Goal: Task Accomplishment & Management: Complete application form

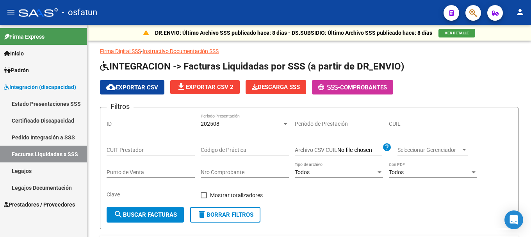
click at [68, 207] on span "Prestadores / Proveedores" at bounding box center [39, 204] width 71 height 9
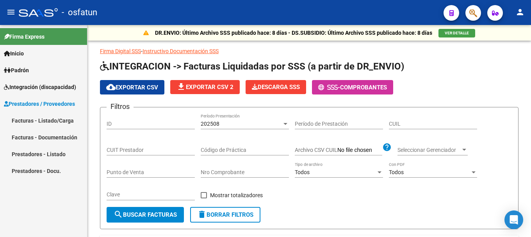
click at [41, 123] on link "Facturas - Listado/Carga" at bounding box center [43, 120] width 87 height 17
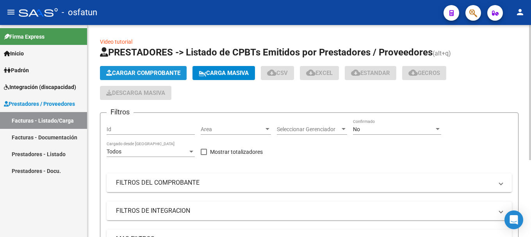
click at [136, 78] on button "Cargar Comprobante" at bounding box center [143, 73] width 87 height 14
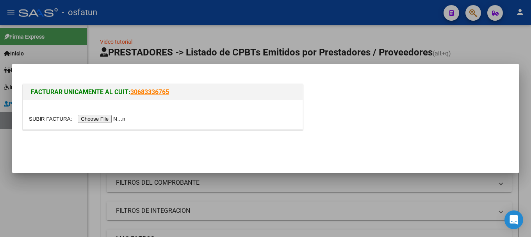
click at [119, 115] on input "file" at bounding box center [78, 119] width 99 height 8
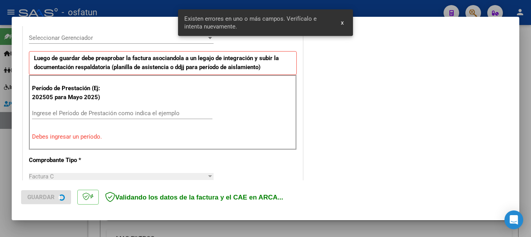
scroll to position [234, 0]
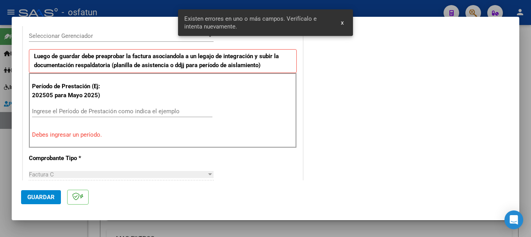
click at [111, 105] on div "Período de Prestación (Ej: 202505 para [DATE]) Ingrese el Período de Prestación…" at bounding box center [163, 110] width 268 height 75
click at [111, 110] on input "Ingrese el Período de Prestación como indica el ejemplo" at bounding box center [122, 111] width 180 height 7
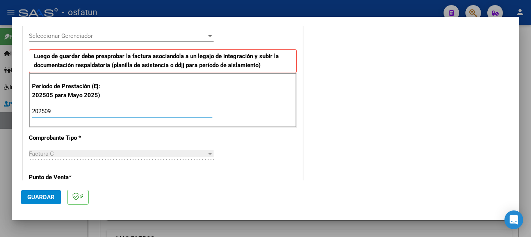
type input "202509"
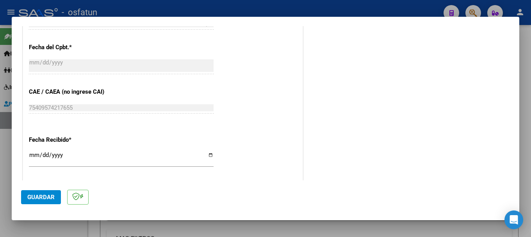
scroll to position [508, 0]
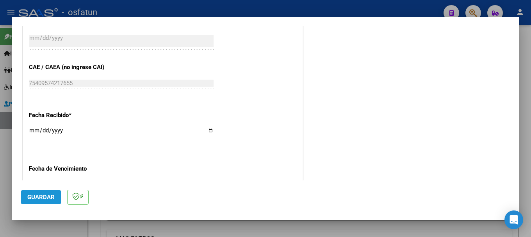
click at [37, 200] on span "Guardar" at bounding box center [40, 197] width 27 height 7
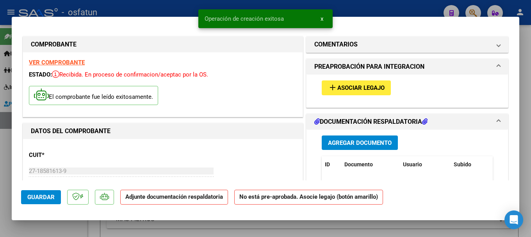
click at [356, 140] on span "Agregar Documento" at bounding box center [360, 142] width 64 height 7
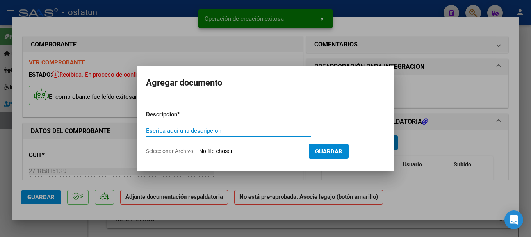
click at [198, 126] on div "Escriba aquí una descripcion" at bounding box center [228, 131] width 165 height 12
type input "asistencia"
click at [223, 149] on input "Seleccionar Archivo" at bounding box center [250, 151] width 103 height 7
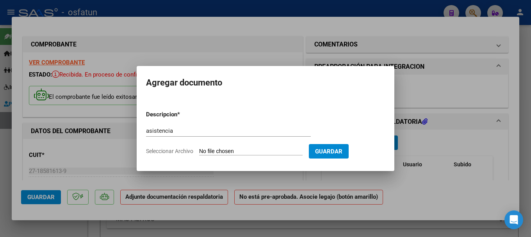
type input "C:\fakepath\ASISTENCIA [PERSON_NAME] [DATE].pdf"
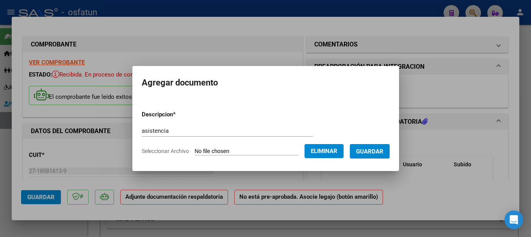
click at [380, 150] on span "Guardar" at bounding box center [369, 151] width 27 height 7
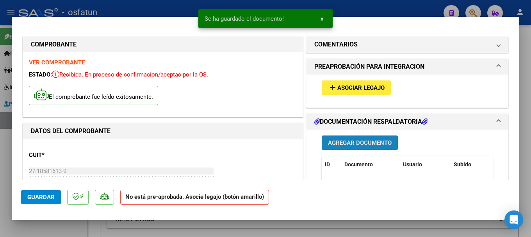
click at [367, 145] on span "Agregar Documento" at bounding box center [360, 142] width 64 height 7
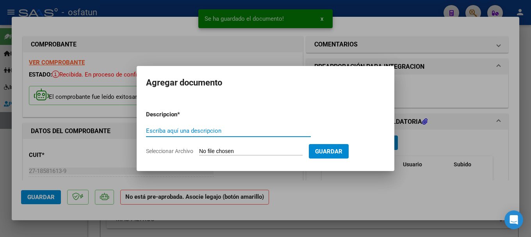
click at [232, 150] on input "Seleccionar Archivo" at bounding box center [250, 151] width 103 height 7
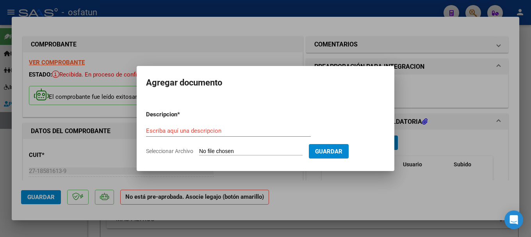
type input "C:\fakepath\order_3304510.pdf"
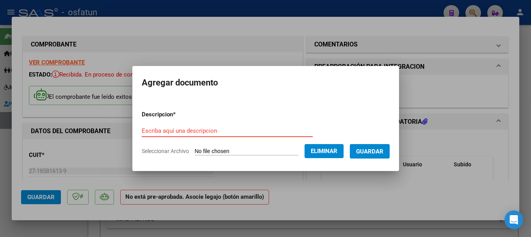
click at [201, 131] on input "Escriba aquí una descripcion" at bounding box center [227, 130] width 171 height 7
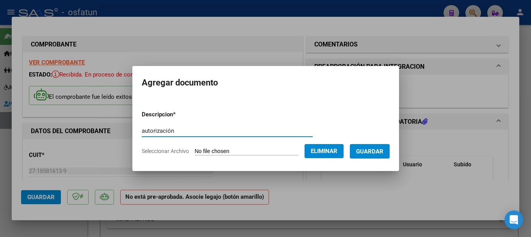
type input "autorización"
click at [378, 151] on span "Guardar" at bounding box center [369, 151] width 27 height 7
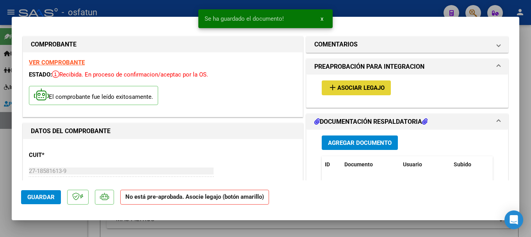
click at [358, 85] on span "Asociar Legajo" at bounding box center [360, 88] width 47 height 7
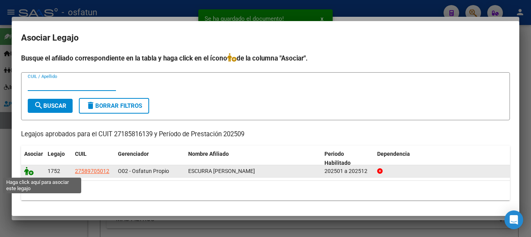
click at [25, 172] on icon at bounding box center [28, 171] width 9 height 9
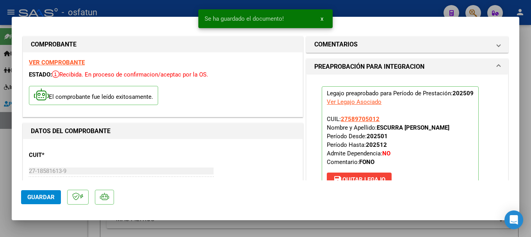
click at [32, 194] on span "Guardar" at bounding box center [40, 197] width 27 height 7
